Goal: Information Seeking & Learning: Learn about a topic

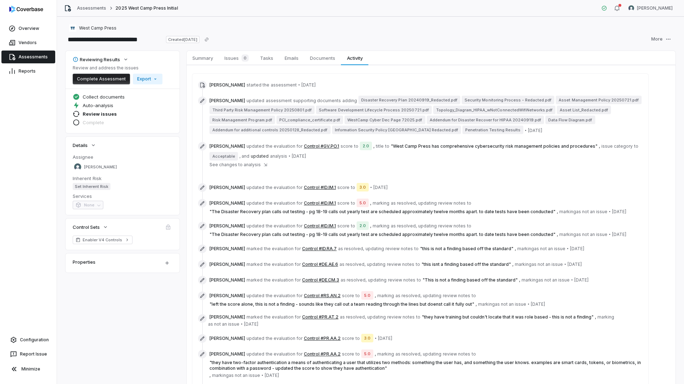
click at [27, 58] on link "Assessments" at bounding box center [28, 57] width 54 height 13
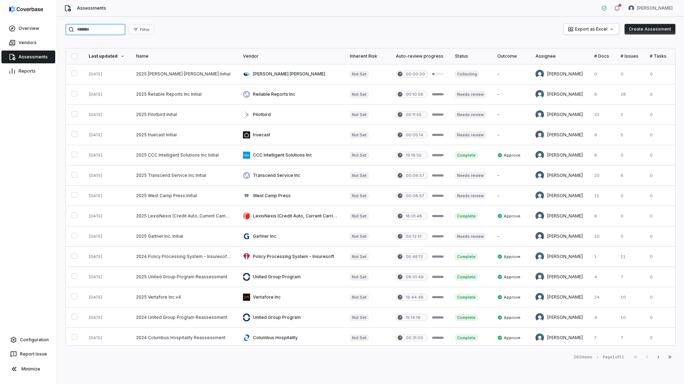
click at [95, 32] on input "search" at bounding box center [96, 29] width 60 height 11
type input "******"
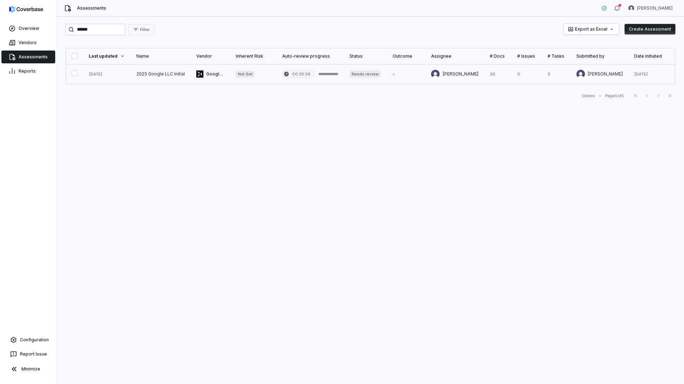
click at [172, 74] on link at bounding box center [161, 74] width 60 height 20
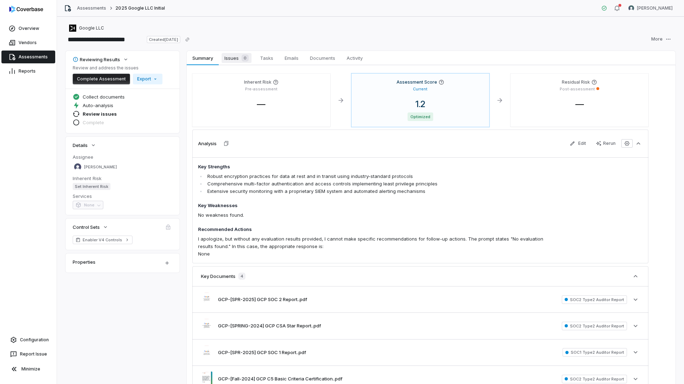
click at [250, 55] on span "Issues 0" at bounding box center [237, 58] width 30 height 10
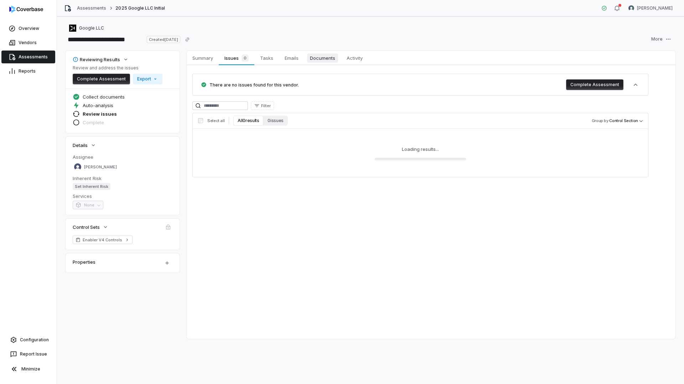
click at [323, 58] on span "Documents" at bounding box center [322, 57] width 31 height 9
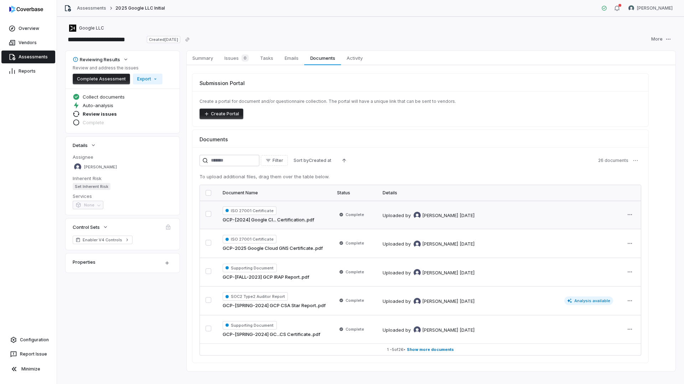
scroll to position [10, 0]
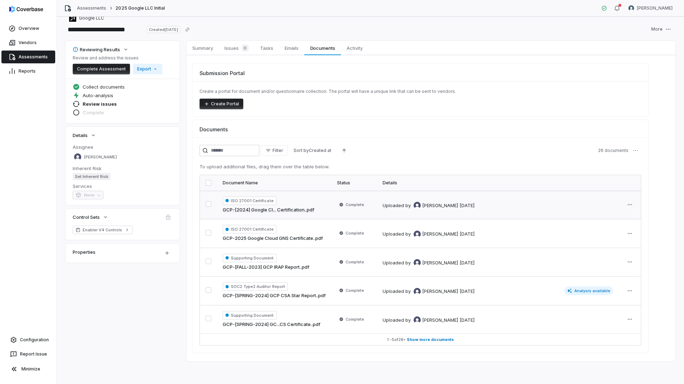
click at [297, 211] on link "GCP-[2024] Google Cl... Certification..pdf" at bounding box center [269, 210] width 92 height 7
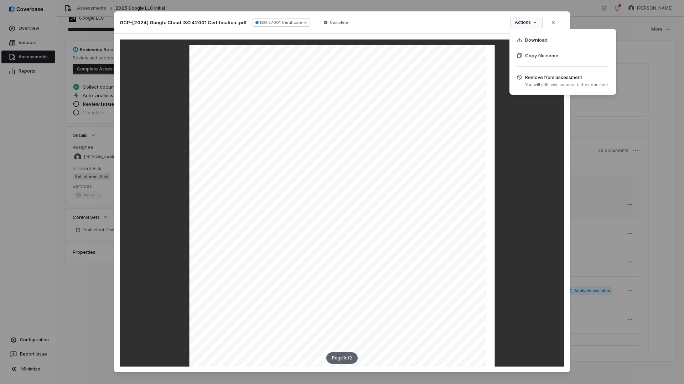
click at [535, 23] on div "Document Preview GCP-[2024] Google Cloud ISO 42001 Certification..pdf ISO 27001…" at bounding box center [342, 198] width 684 height 396
click at [534, 41] on span "Download" at bounding box center [536, 39] width 22 height 7
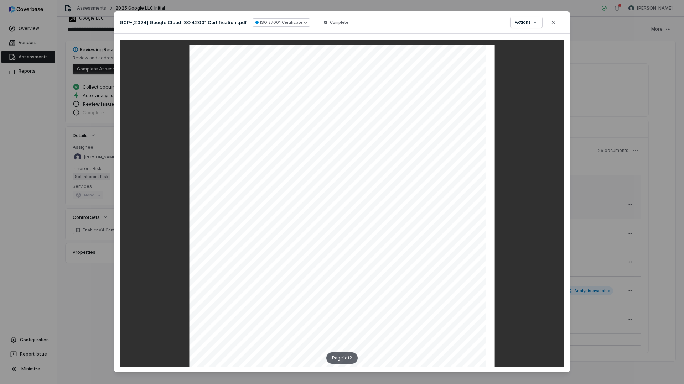
click at [552, 24] on icon "button" at bounding box center [553, 22] width 3 height 3
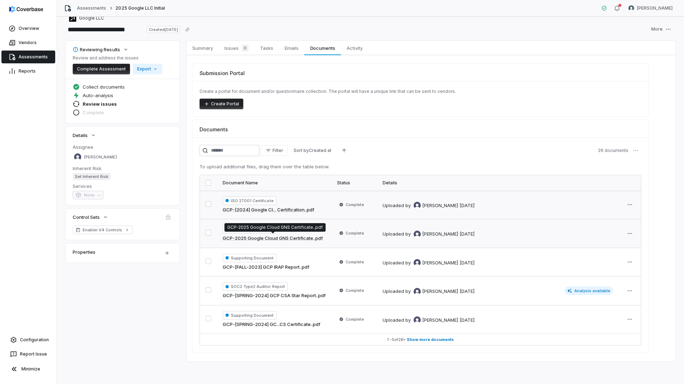
click at [297, 236] on link "GCP-2025 Google Cloud GNS Certificate..pdf" at bounding box center [273, 238] width 100 height 7
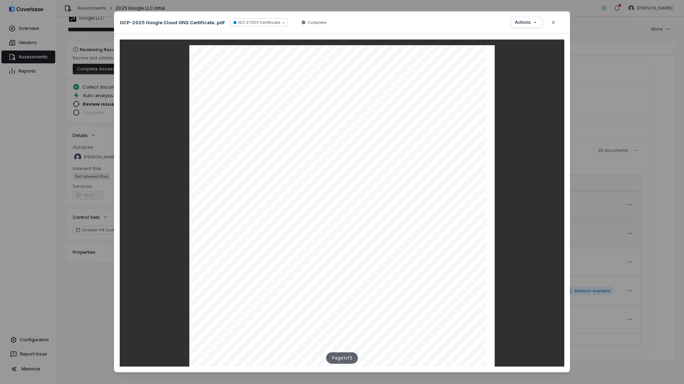
scroll to position [356, 0]
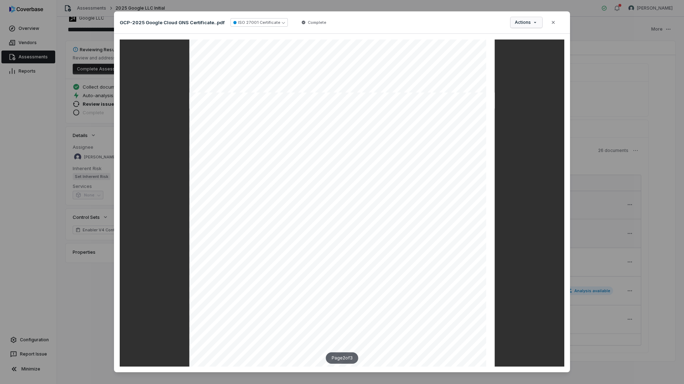
click at [519, 23] on div "Document Preview GCP-2025 Google Cloud GNS Certificate..pdf ISO 27001 Certifica…" at bounding box center [342, 198] width 684 height 396
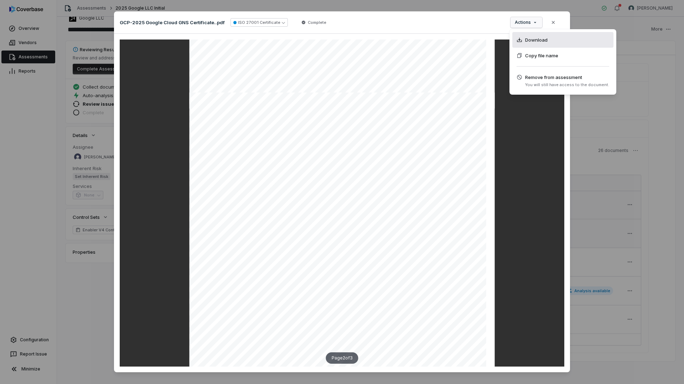
click at [525, 45] on div "Download" at bounding box center [562, 40] width 101 height 16
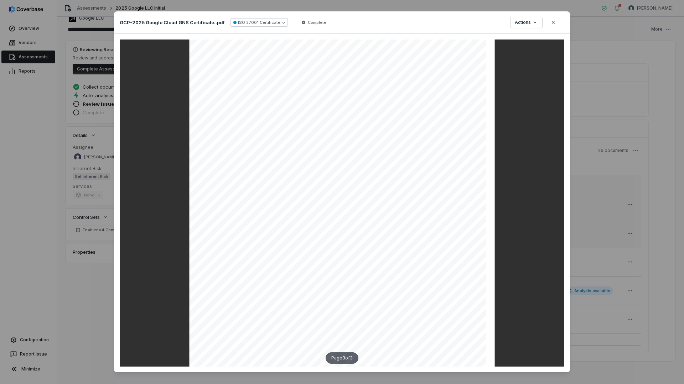
scroll to position [11, 0]
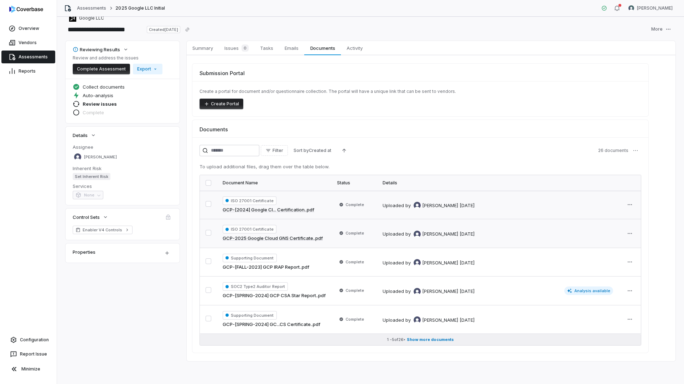
click at [424, 339] on span "Show more documents" at bounding box center [430, 339] width 47 height 5
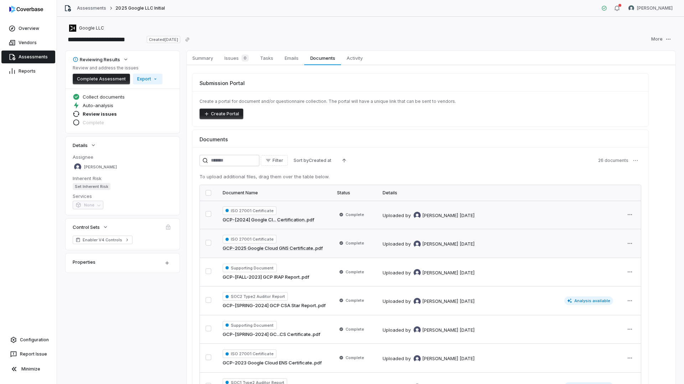
drag, startPoint x: 231, startPoint y: 59, endPoint x: 254, endPoint y: 71, distance: 26.0
click at [231, 59] on span "Issues 0" at bounding box center [237, 58] width 30 height 10
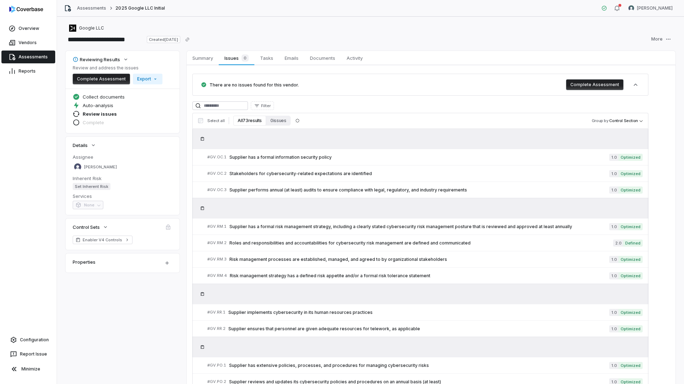
scroll to position [214, 0]
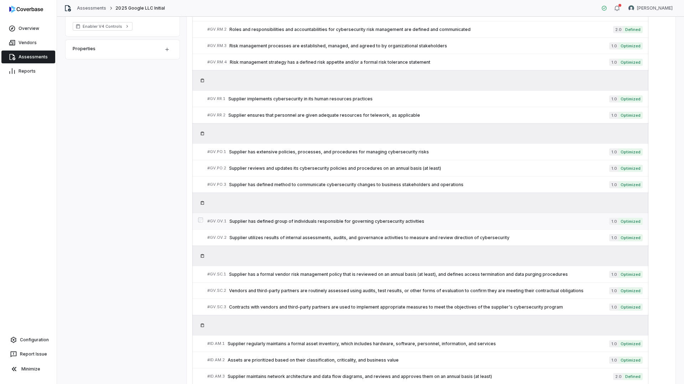
click at [321, 222] on span "Supplier has defined group of individuals responsible for governing cybersecuri…" at bounding box center [419, 222] width 380 height 6
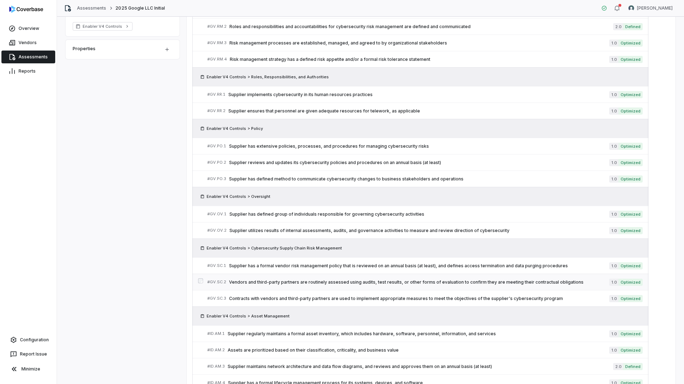
click at [322, 277] on link "# GV.SC.2 Vendors and third-party partners are routinely assessed using audits,…" at bounding box center [424, 282] width 435 height 16
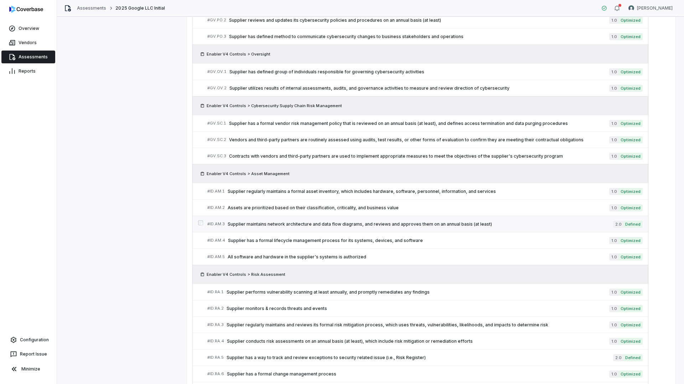
click at [292, 228] on link "# ID.AM.3 Supplier maintains network architecture and data flow diagrams, and r…" at bounding box center [424, 224] width 435 height 16
